Goal: Use online tool/utility: Utilize a website feature to perform a specific function

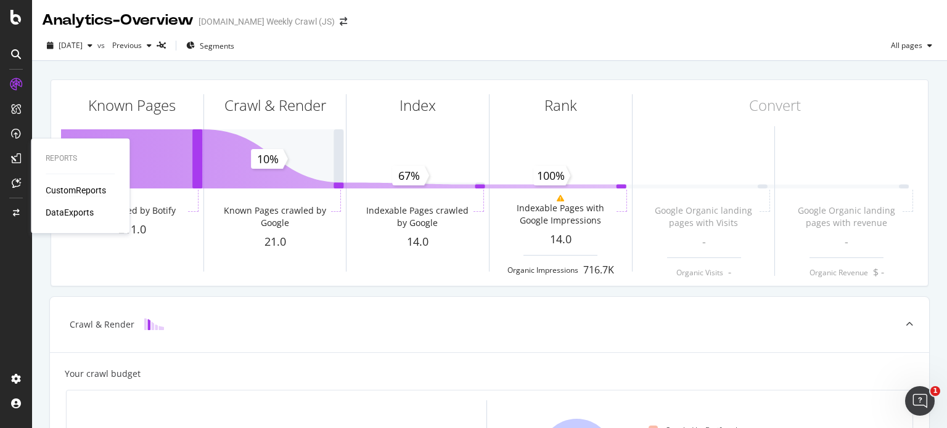
click at [78, 187] on div "CustomReports" at bounding box center [76, 190] width 60 height 12
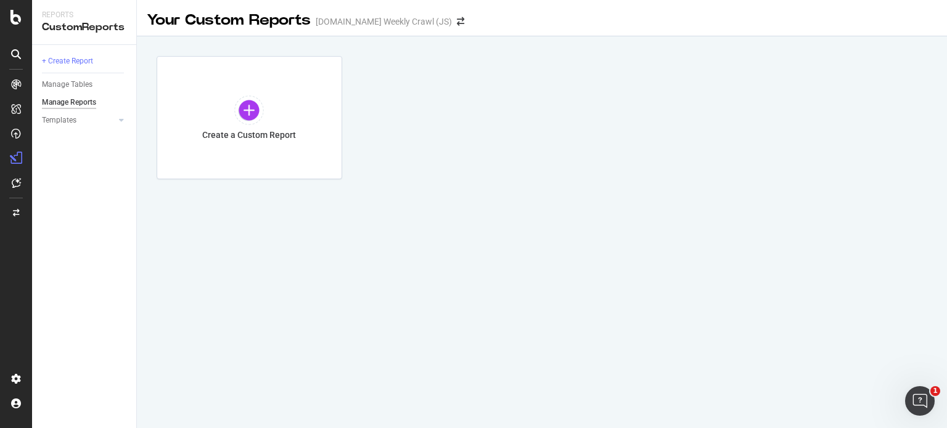
click at [89, 319] on div "+ Create Report Manage Tables Manage Reports Templates AI Bots in Search Busine…" at bounding box center [84, 236] width 104 height 383
